Goal: Task Accomplishment & Management: Use online tool/utility

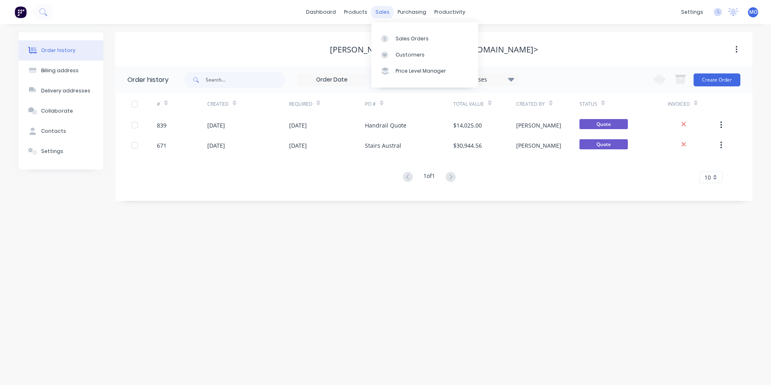
click at [382, 11] on div "sales" at bounding box center [382, 12] width 22 height 12
click at [394, 42] on link "Sales Orders" at bounding box center [424, 38] width 107 height 16
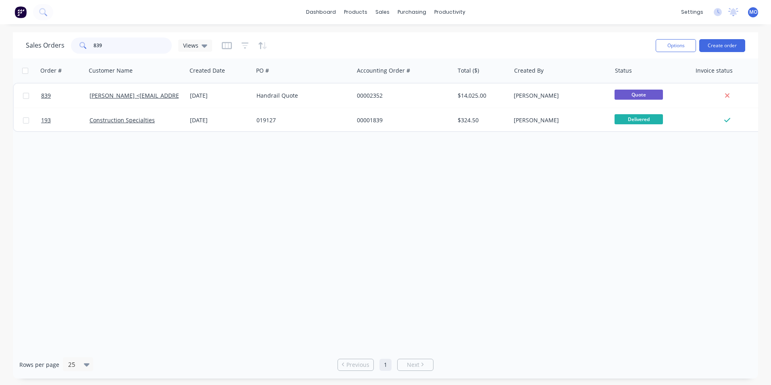
drag, startPoint x: 127, startPoint y: 40, endPoint x: 82, endPoint y: 45, distance: 45.0
click at [82, 45] on div "839" at bounding box center [121, 46] width 101 height 16
type input "trim"
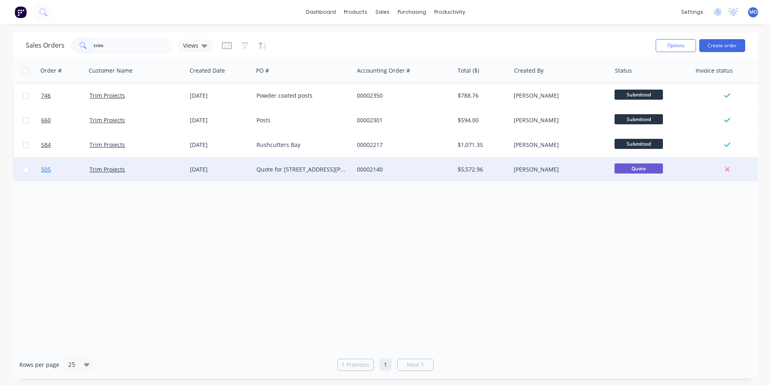
click at [86, 168] on link "505" at bounding box center [65, 169] width 48 height 24
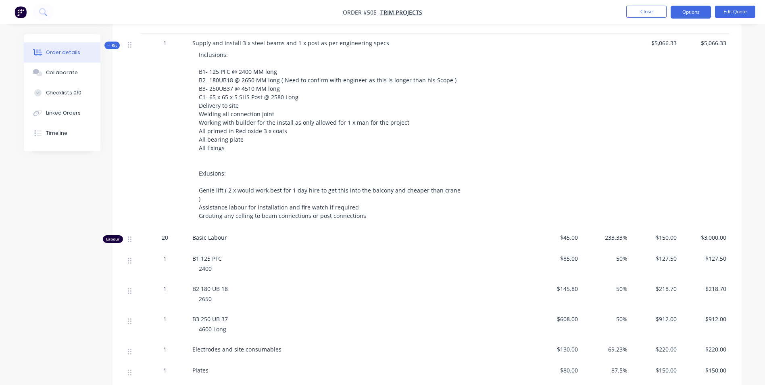
scroll to position [161, 0]
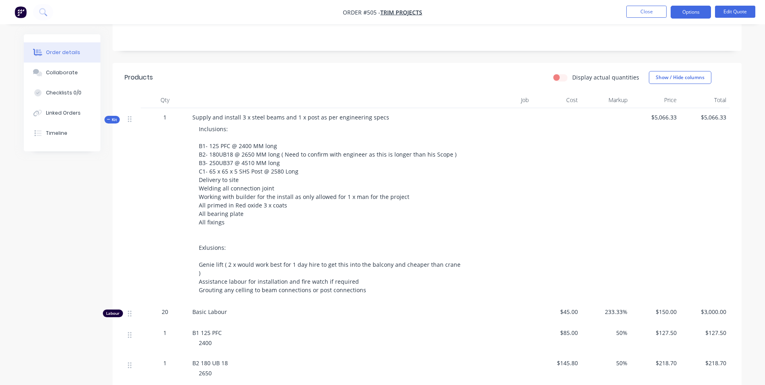
click at [337, 200] on div "Inclusions: B1- 125 PFC @ 2400 MM long B2- 180UB18 @ 2650 MM long ( Need to con…" at bounding box center [330, 209] width 276 height 176
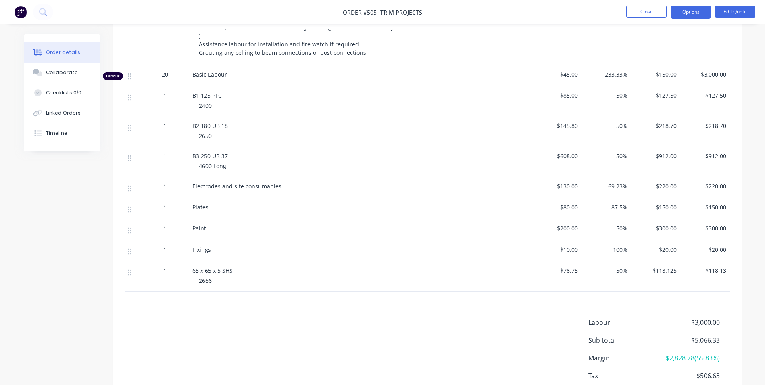
scroll to position [399, 0]
click at [729, 16] on button "Edit Quote" at bounding box center [735, 12] width 40 height 12
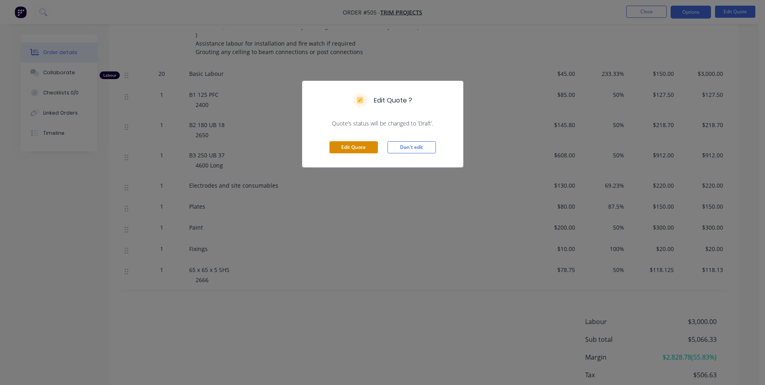
click at [369, 146] on button "Edit Quote" at bounding box center [354, 147] width 48 height 12
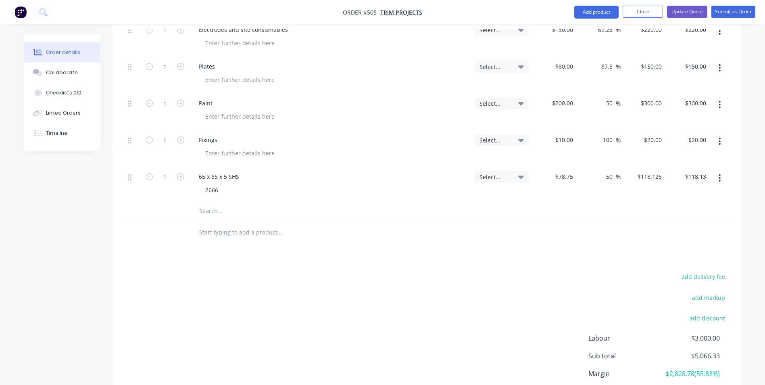
scroll to position [605, 0]
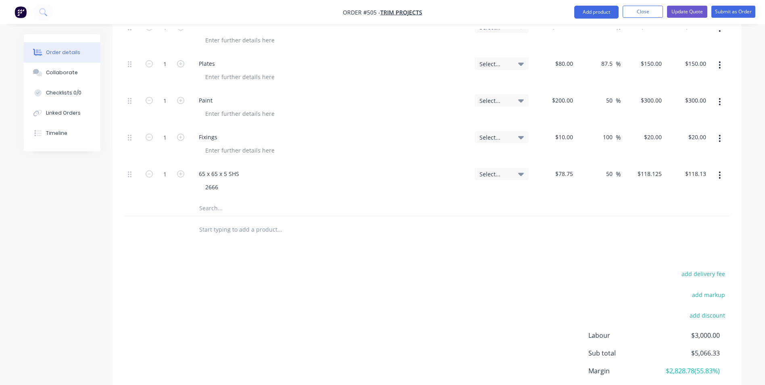
click at [720, 171] on icon "button" at bounding box center [720, 175] width 2 height 9
click at [677, 207] on div "Duplicate" at bounding box center [691, 213] width 62 height 12
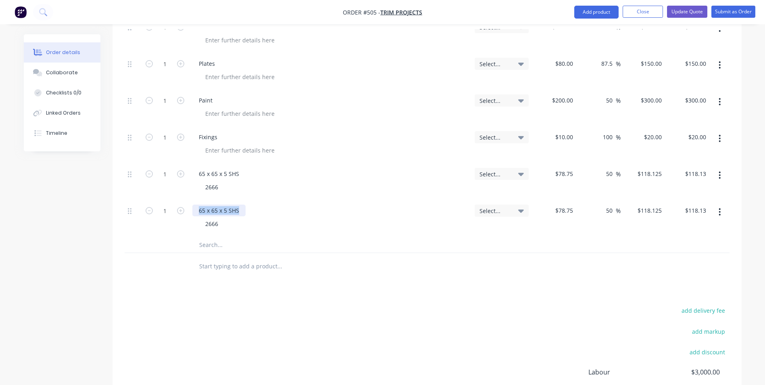
drag, startPoint x: 238, startPoint y: 192, endPoint x: 167, endPoint y: 198, distance: 71.3
click at [167, 200] on div "1 65 x 65 x 5 SHS 2666 Select... $78.75 $78.75 50 50 % $118.125 $118.125 $118.1…" at bounding box center [427, 218] width 605 height 37
type input "$0.00"
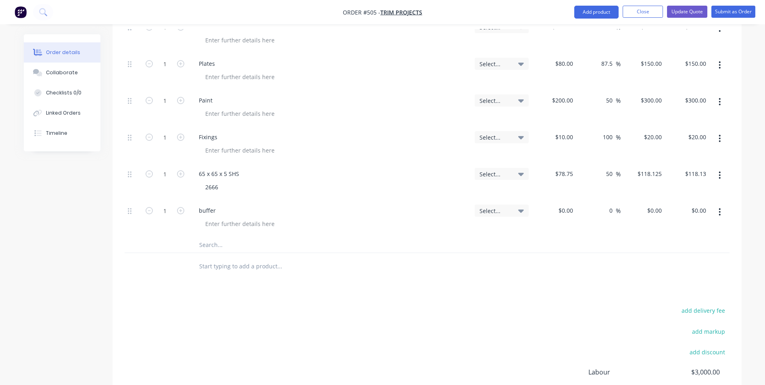
type input "0"
type input "$-66.33"
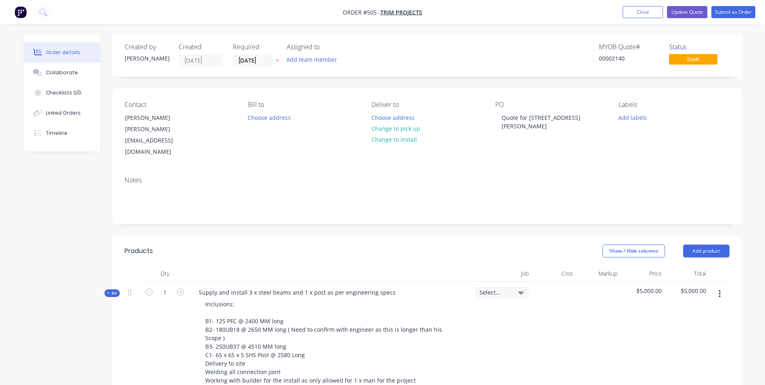
scroll to position [0, 0]
type input "$-66.33"
click at [724, 9] on button "Submit as Order" at bounding box center [734, 12] width 44 height 12
